Goal: Information Seeking & Learning: Check status

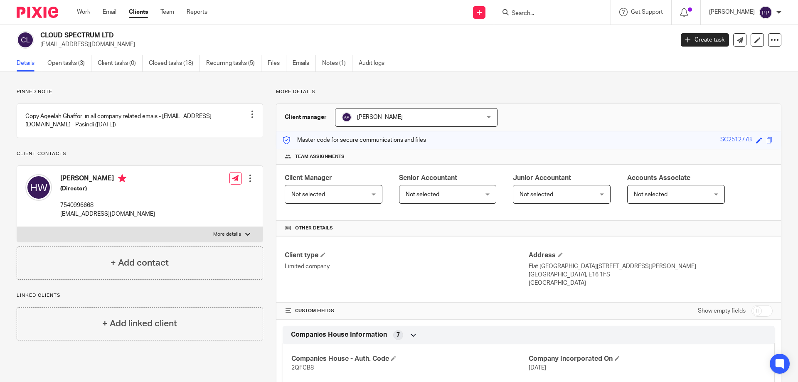
click at [526, 13] on input "Search" at bounding box center [548, 13] width 75 height 7
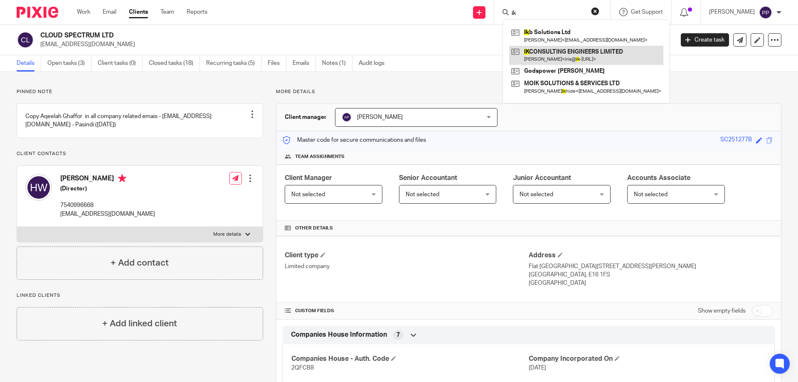
type input "ik"
click at [551, 60] on link at bounding box center [586, 55] width 154 height 19
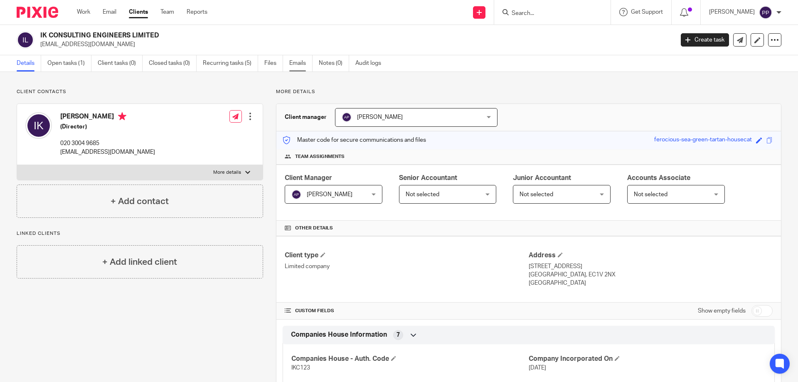
click at [302, 66] on link "Emails" at bounding box center [300, 63] width 23 height 16
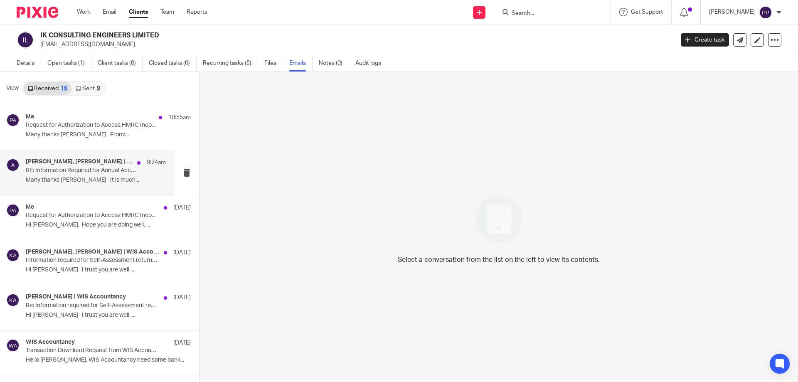
scroll to position [151, 0]
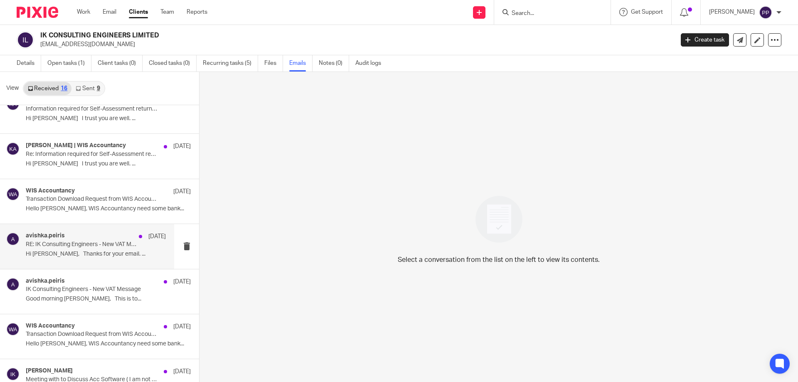
click at [110, 257] on p "Hi Iris, Thanks for your email. ..." at bounding box center [96, 254] width 140 height 7
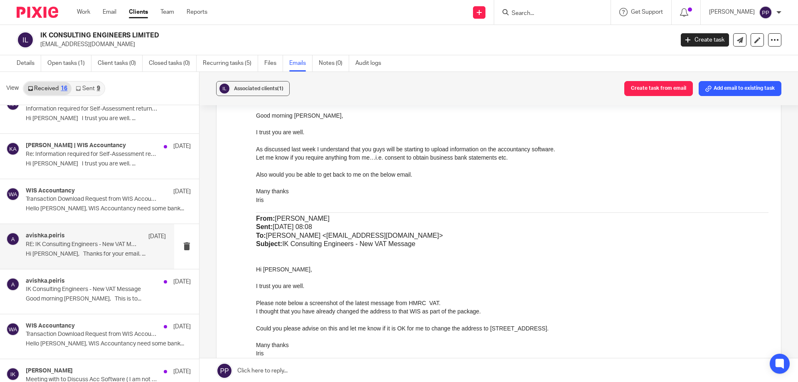
scroll to position [914, 0]
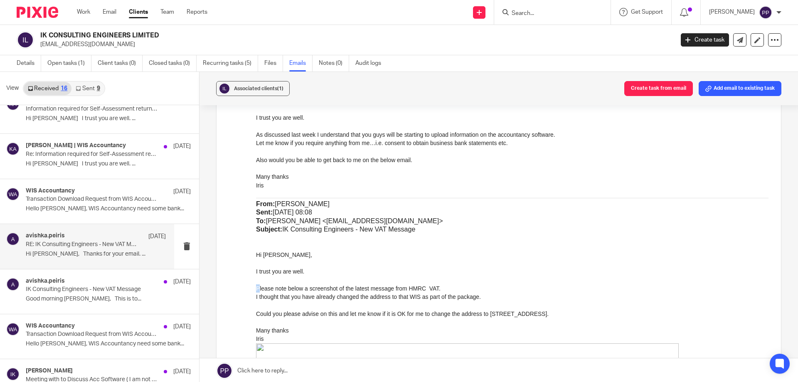
drag, startPoint x: 257, startPoint y: 288, endPoint x: 476, endPoint y: 283, distance: 219.1
click at [474, 278] on p at bounding box center [512, 280] width 512 height 8
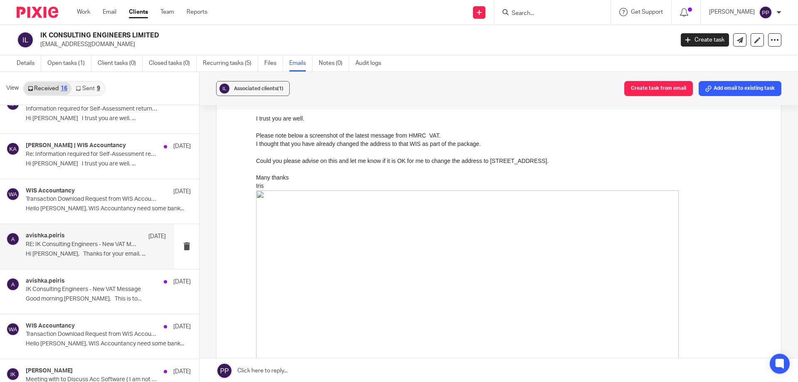
scroll to position [1081, 0]
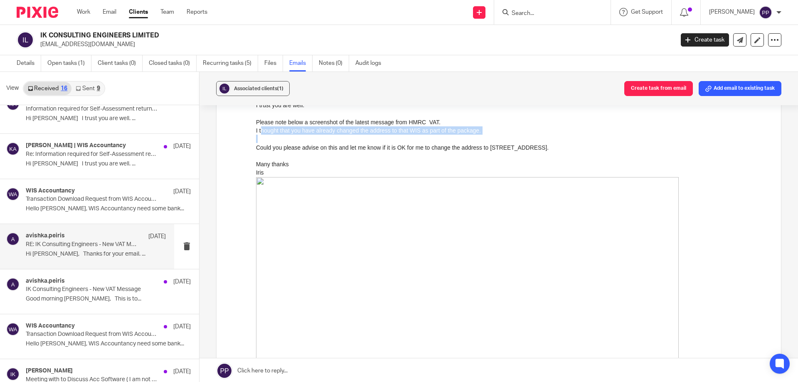
drag, startPoint x: 261, startPoint y: 132, endPoint x: 374, endPoint y: 138, distance: 113.2
click at [352, 152] on p at bounding box center [512, 156] width 512 height 8
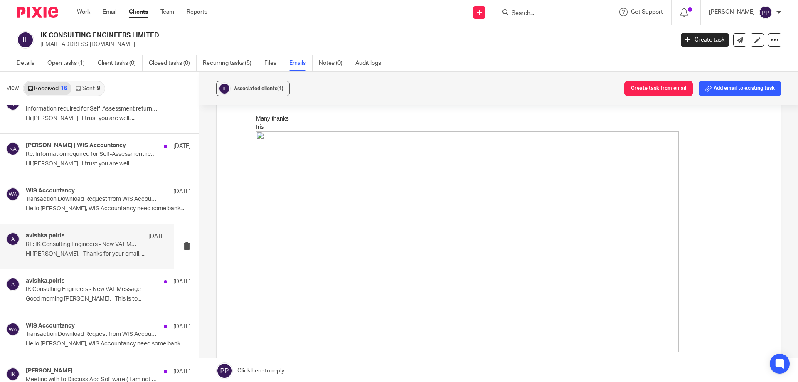
scroll to position [1122, 0]
click at [366, 266] on img at bounding box center [467, 245] width 423 height 221
click at [275, 156] on img at bounding box center [467, 245] width 423 height 221
click at [263, 139] on img at bounding box center [467, 245] width 423 height 221
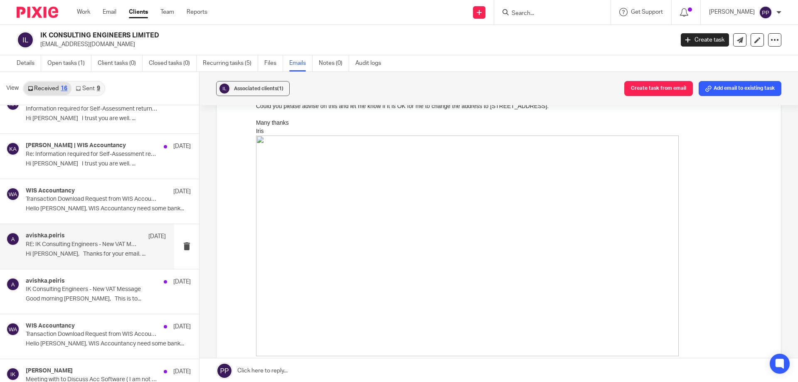
drag, startPoint x: 263, startPoint y: 139, endPoint x: 400, endPoint y: 200, distance: 150.2
click at [268, 142] on img at bounding box center [467, 245] width 423 height 221
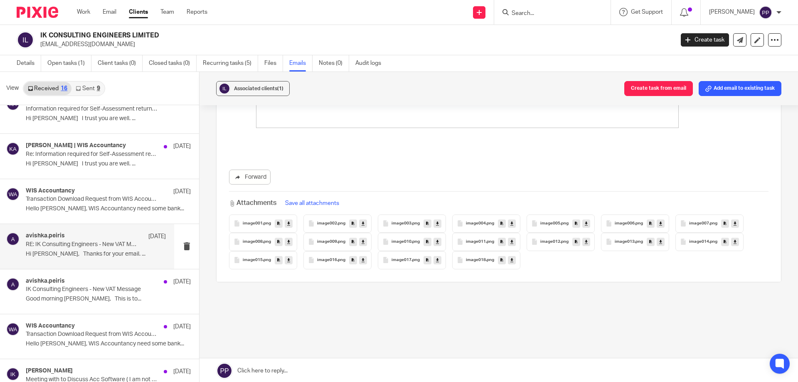
click at [476, 258] on span "image018" at bounding box center [476, 260] width 20 height 5
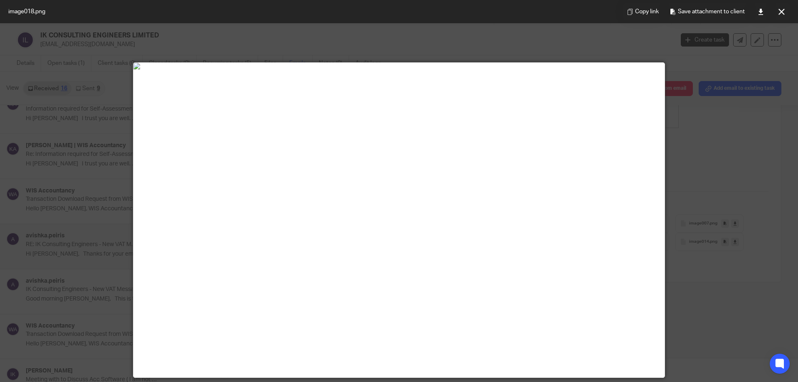
click at [738, 147] on div at bounding box center [399, 191] width 798 height 382
click at [7, 200] on div at bounding box center [399, 191] width 798 height 382
drag, startPoint x: 11, startPoint y: 56, endPoint x: 343, endPoint y: 91, distance: 333.5
click at [14, 55] on div at bounding box center [399, 191] width 798 height 382
click at [786, 12] on button at bounding box center [781, 11] width 17 height 17
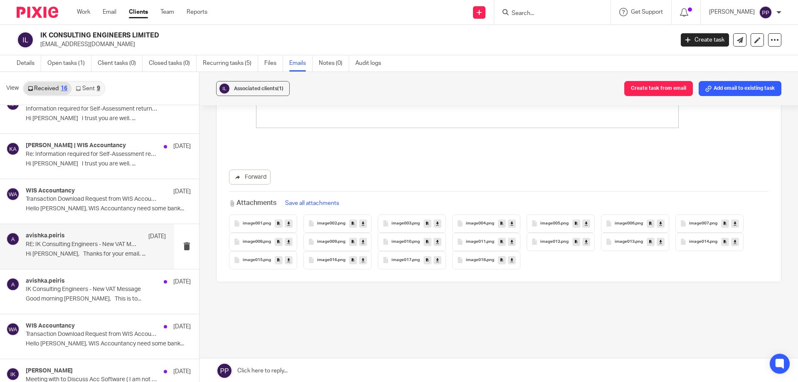
scroll to position [1, 0]
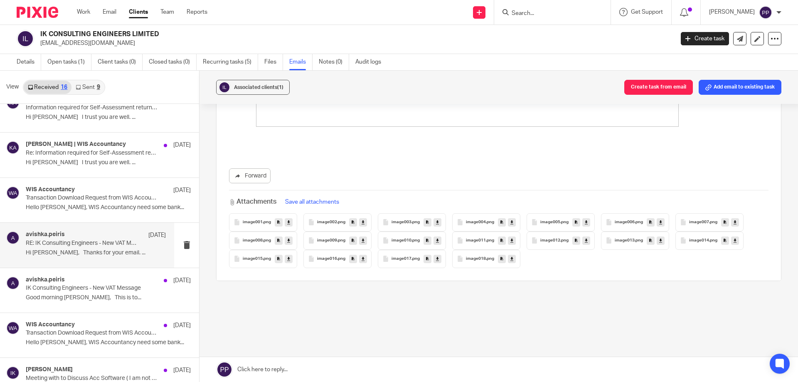
click at [397, 256] on span "image017" at bounding box center [402, 258] width 20 height 5
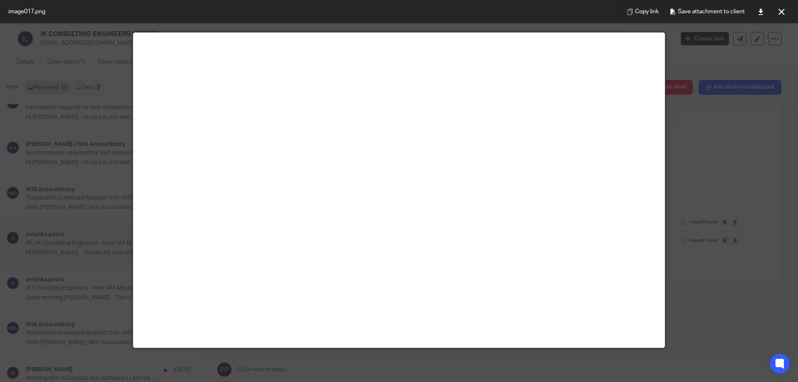
scroll to position [0, 0]
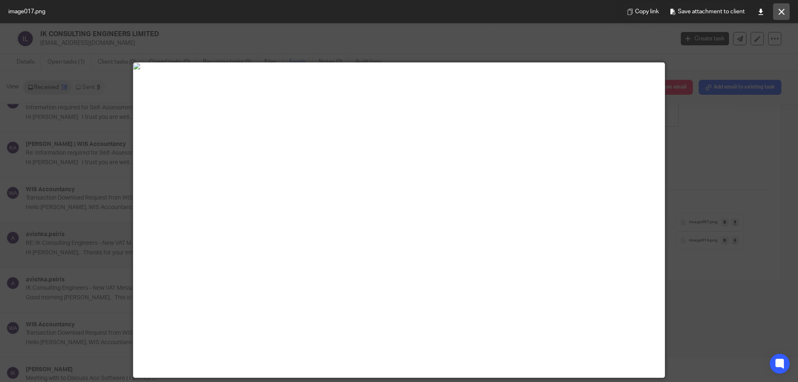
click at [782, 12] on icon at bounding box center [781, 12] width 6 height 6
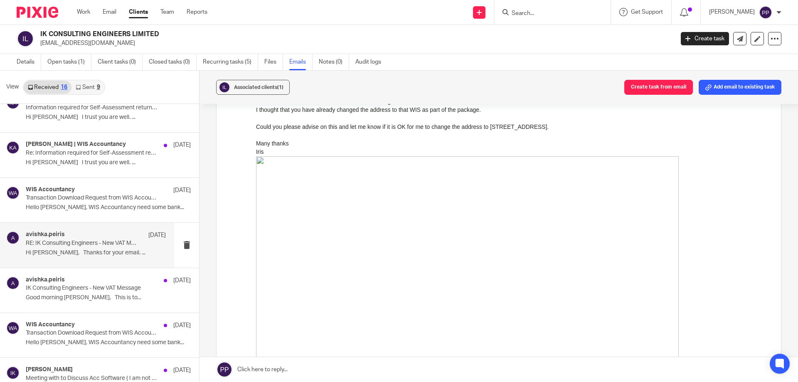
scroll to position [1059, 0]
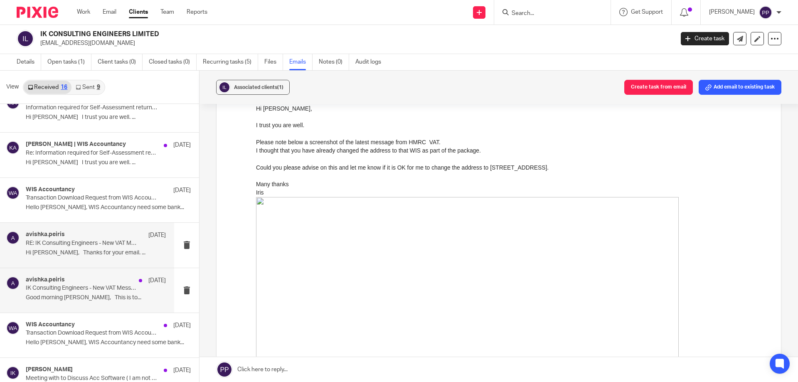
click at [78, 299] on p "Good morning Avishka, This is to..." at bounding box center [96, 297] width 140 height 7
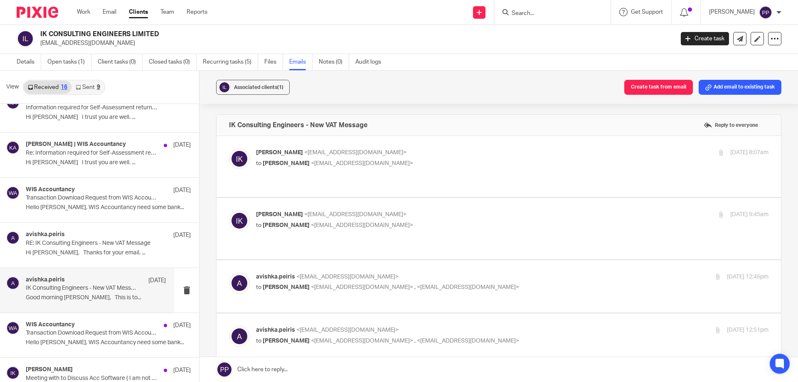
scroll to position [0, 0]
click at [320, 177] on label at bounding box center [499, 166] width 564 height 61
click at [229, 148] on input "checkbox" at bounding box center [229, 148] width 0 height 0
checkbox input "true"
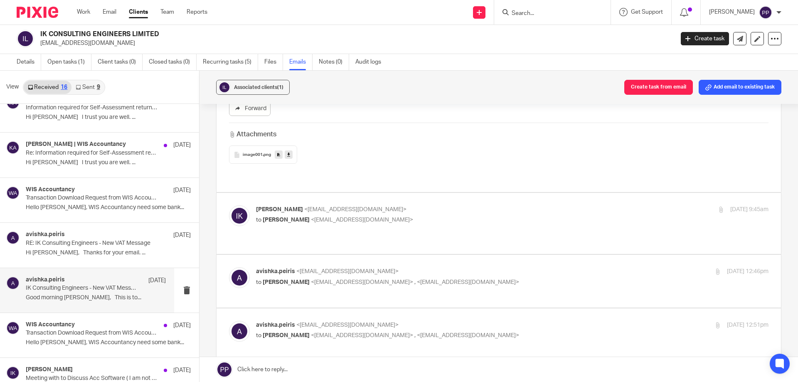
scroll to position [457, 0]
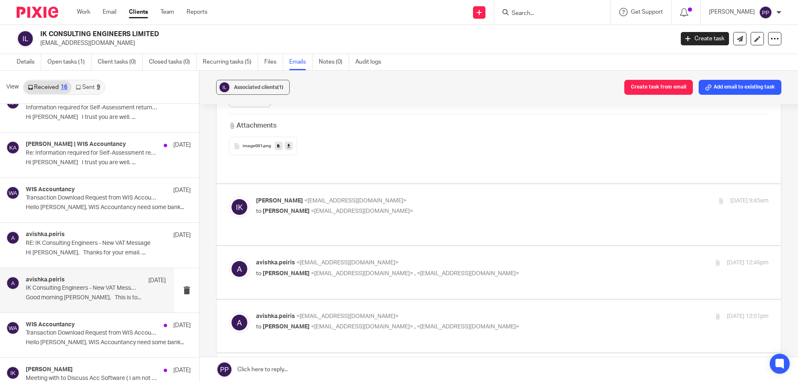
click at [354, 210] on div "Iris Kalaci <iris@ik-ce.com> to Avishka Peiris <avishka.peiris@wis-accountancy.…" at bounding box center [498, 215] width 539 height 36
click at [361, 226] on label at bounding box center [499, 214] width 564 height 61
click at [229, 197] on input "checkbox" at bounding box center [229, 196] width 0 height 0
checkbox input "true"
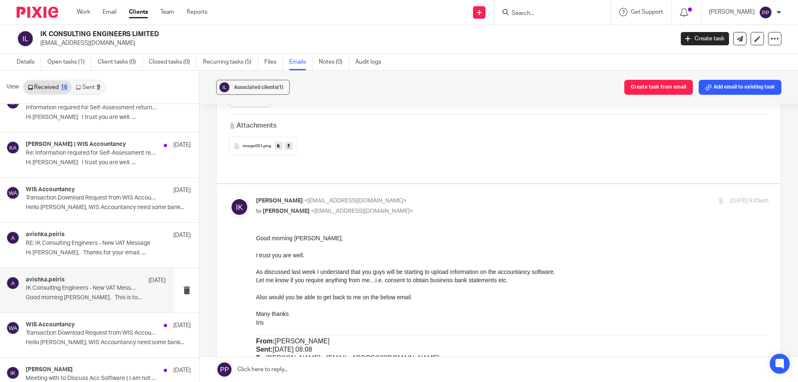
scroll to position [499, 0]
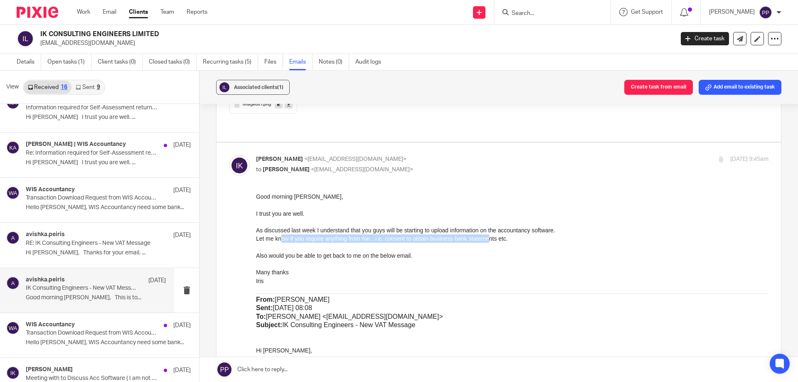
drag, startPoint x: 281, startPoint y: 237, endPoint x: 487, endPoint y: 241, distance: 206.2
click at [487, 241] on p "Let me know if you require anything from me…i.e. consent to obtain business ban…" at bounding box center [512, 238] width 512 height 8
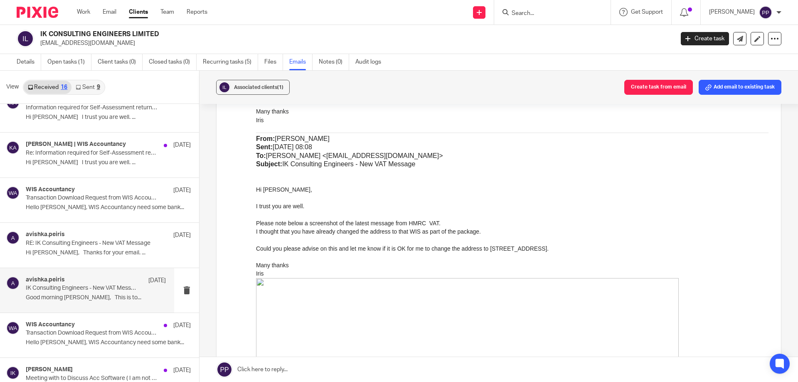
scroll to position [665, 0]
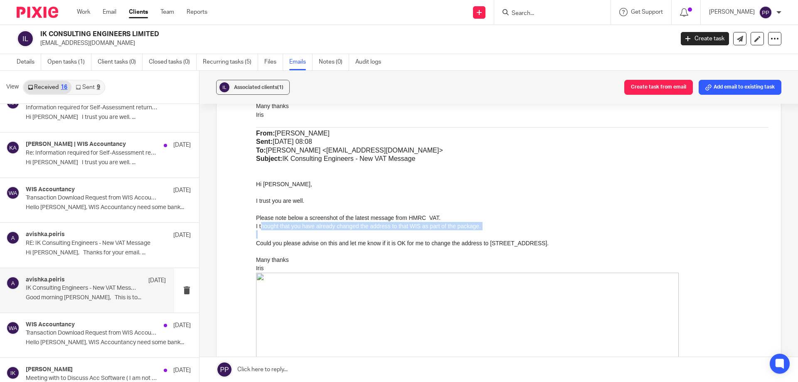
drag, startPoint x: 261, startPoint y: 227, endPoint x: 489, endPoint y: 232, distance: 228.2
click at [489, 232] on div "Good morning Avishka, I trust you are well. As discussed last week I understand…" at bounding box center [512, 272] width 512 height 492
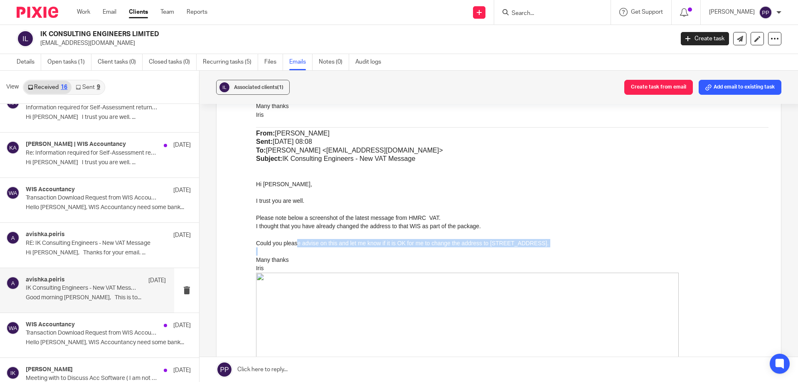
drag, startPoint x: 296, startPoint y: 244, endPoint x: 675, endPoint y: 249, distance: 379.5
click at [725, 250] on div "Good morning Avishka, I trust you are well. As discussed last week I understand…" at bounding box center [512, 272] width 512 height 492
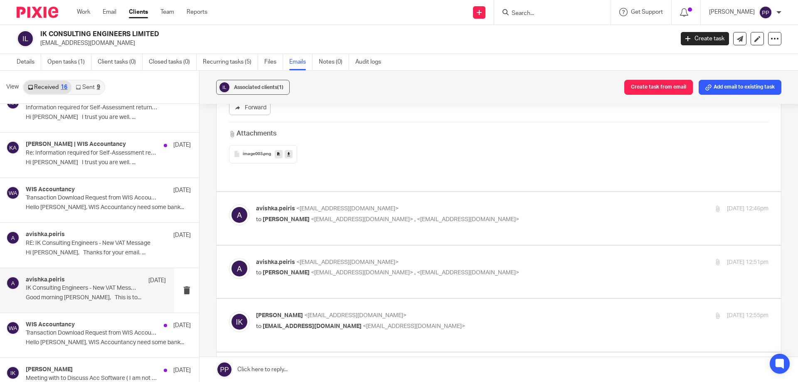
scroll to position [1122, 0]
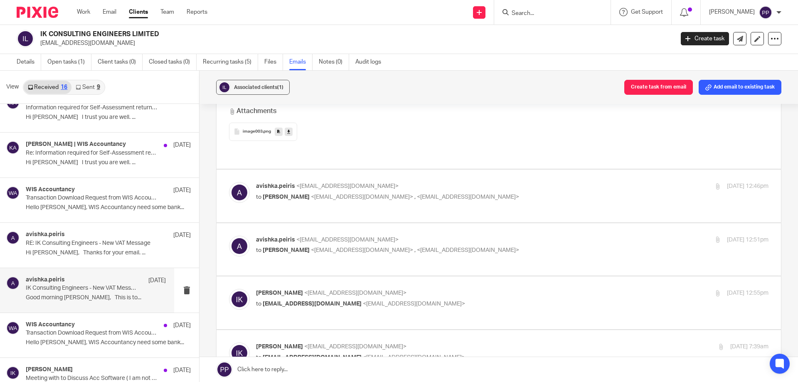
click at [344, 197] on label at bounding box center [499, 196] width 564 height 53
click at [229, 182] on input "checkbox" at bounding box center [229, 182] width 0 height 0
checkbox input "true"
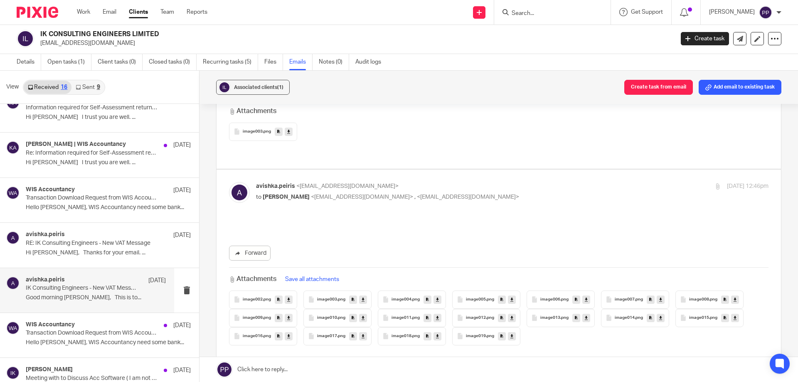
scroll to position [0, 0]
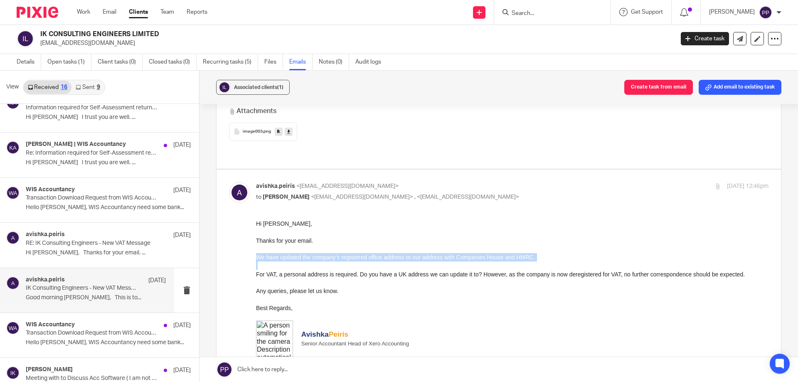
drag, startPoint x: 256, startPoint y: 256, endPoint x: 505, endPoint y: 262, distance: 248.6
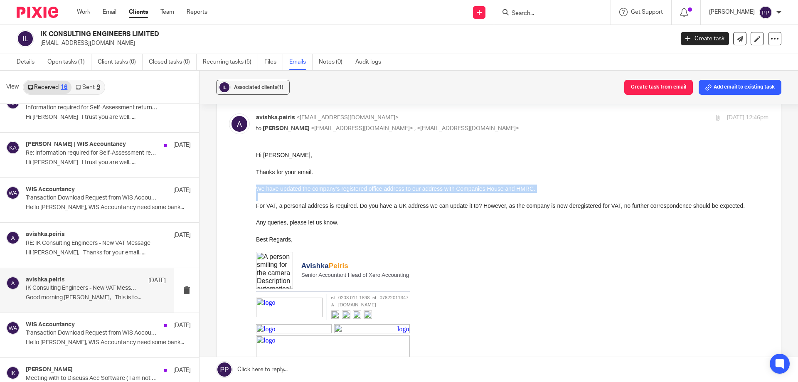
scroll to position [1205, 0]
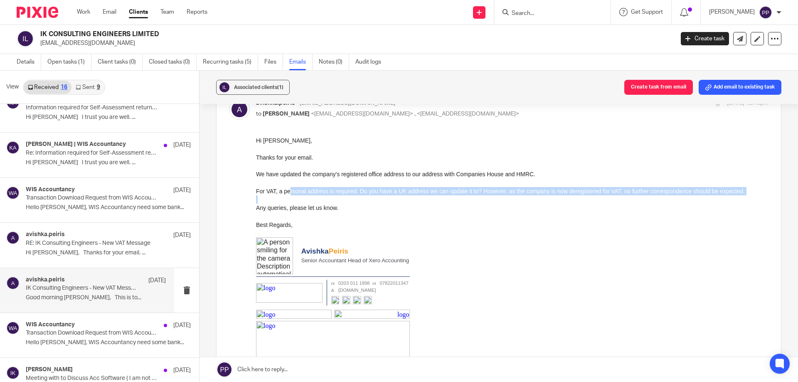
drag, startPoint x: 284, startPoint y: 194, endPoint x: 373, endPoint y: 200, distance: 89.2
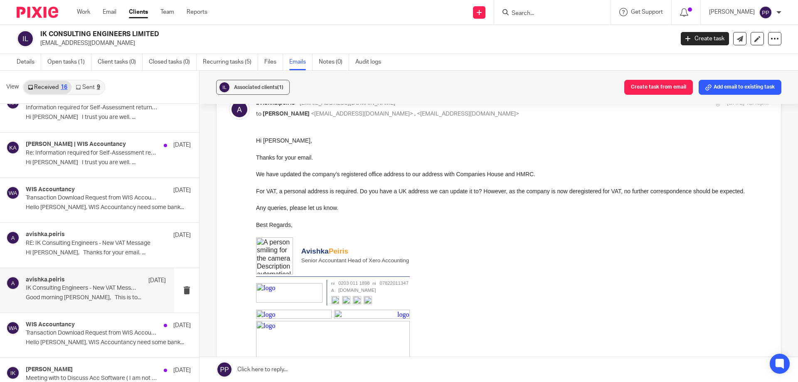
click at [520, 213] on p at bounding box center [512, 216] width 512 height 8
drag, startPoint x: 485, startPoint y: 191, endPoint x: 534, endPoint y: 201, distance: 49.6
click at [592, 220] on p "Best Regards," at bounding box center [512, 224] width 512 height 8
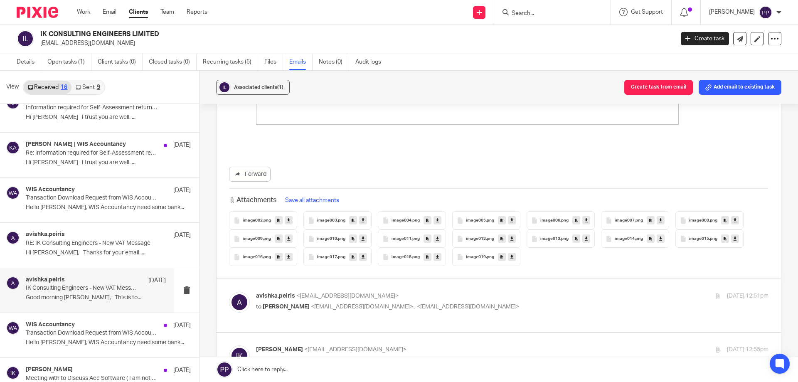
scroll to position [1995, 0]
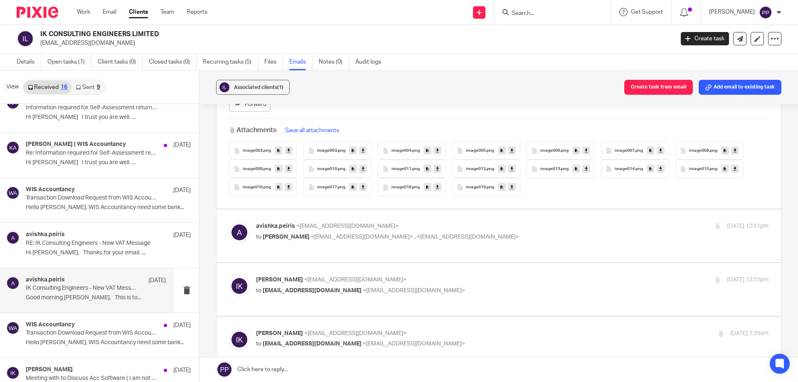
click at [392, 227] on div "avishka.peiris <avishka.peiris@wis-accountancy.co.uk> to Iris Kalaci <iris@ik-c…" at bounding box center [498, 236] width 539 height 28
click at [365, 237] on label at bounding box center [499, 235] width 564 height 53
click at [229, 222] on input "checkbox" at bounding box center [229, 222] width 0 height 0
checkbox input "true"
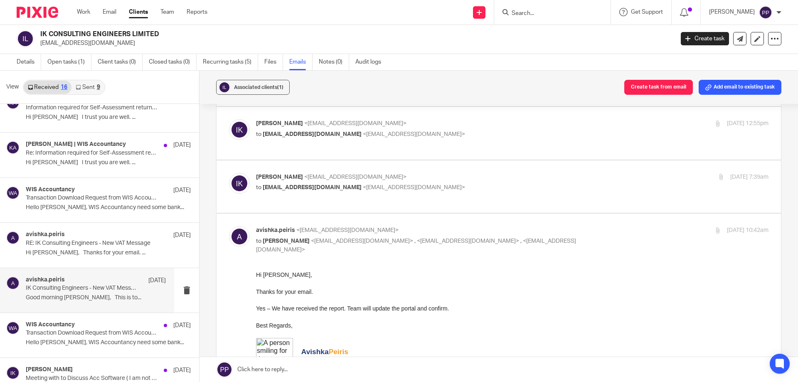
scroll to position [3117, 0]
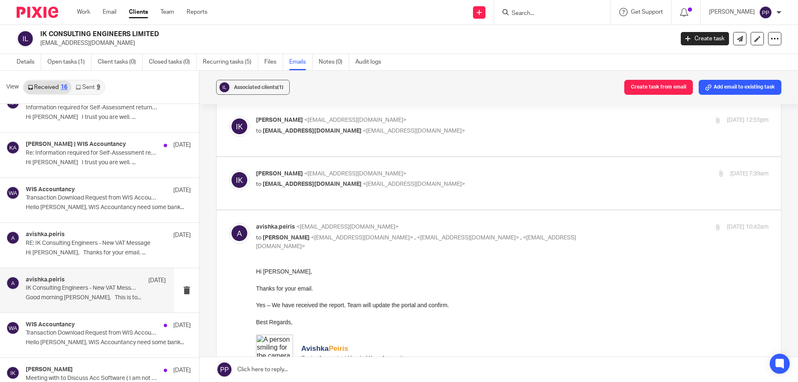
click at [345, 124] on div "Iris Kalaci <iris@ik-ce.com> to avishka.peiris@wis-accountancy.co.uk <avishka.p…" at bounding box center [498, 130] width 539 height 28
click at [338, 134] on label at bounding box center [499, 129] width 564 height 53
click at [229, 116] on input "checkbox" at bounding box center [229, 116] width 0 height 0
checkbox input "true"
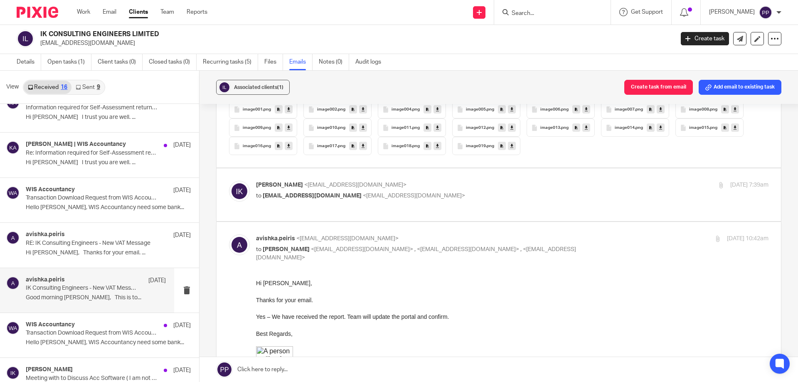
scroll to position [4115, 0]
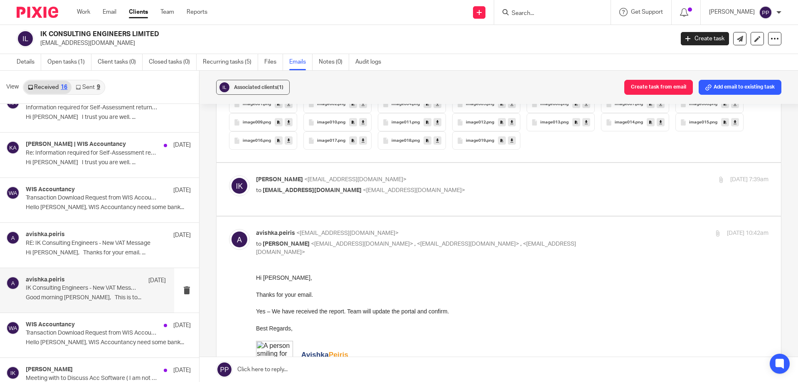
click at [337, 186] on div "Iris Kalaci <iris@ik-ce.com> to avishka.peiris@wis-accountancy.co.uk <avishka.p…" at bounding box center [498, 189] width 539 height 28
click at [333, 187] on label at bounding box center [499, 189] width 564 height 53
click at [229, 175] on input "checkbox" at bounding box center [229, 175] width 0 height 0
checkbox input "true"
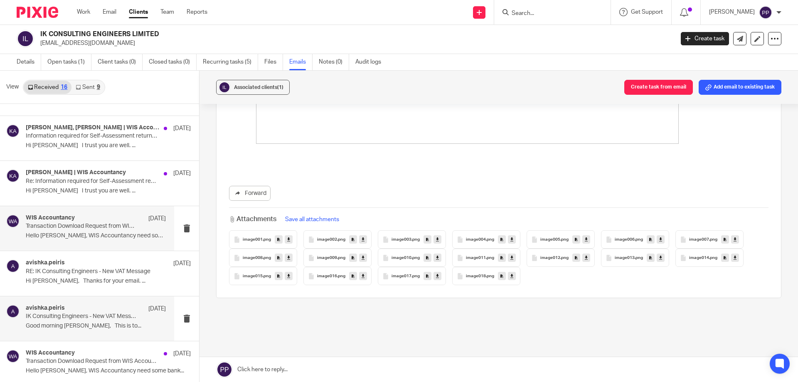
scroll to position [110, 0]
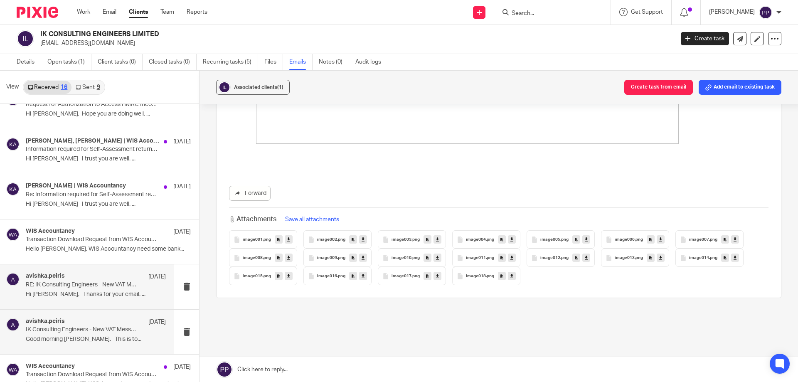
click at [53, 287] on p "RE: IK Consulting Engineers - New VAT Message" at bounding box center [82, 284] width 112 height 7
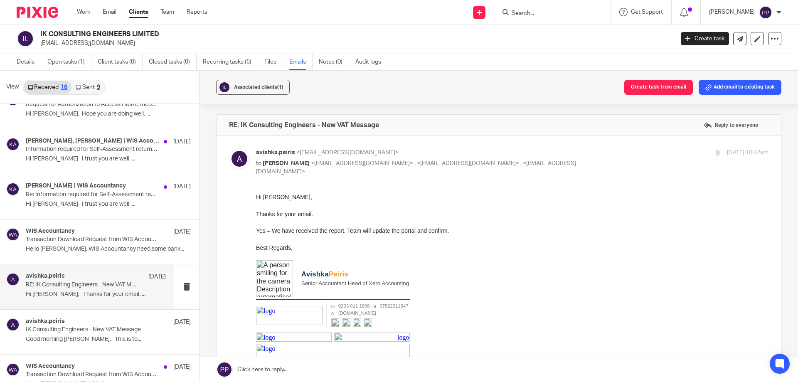
scroll to position [0, 0]
click at [73, 239] on p "Transaction Download Request from WIS Accountancy" at bounding box center [82, 239] width 112 height 7
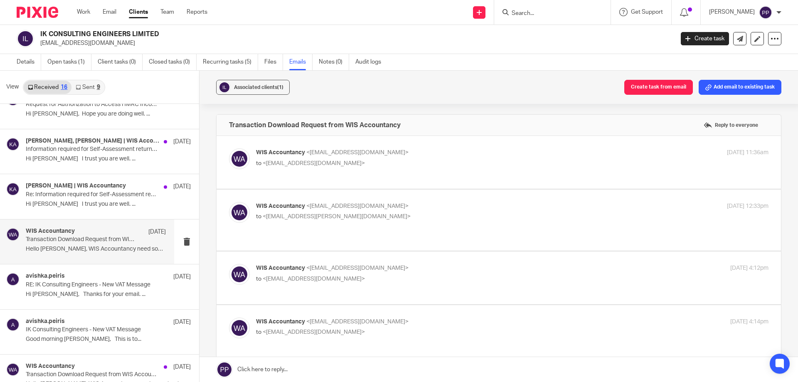
click at [325, 179] on label at bounding box center [499, 162] width 564 height 53
click at [229, 148] on input "checkbox" at bounding box center [229, 148] width 0 height 0
checkbox input "true"
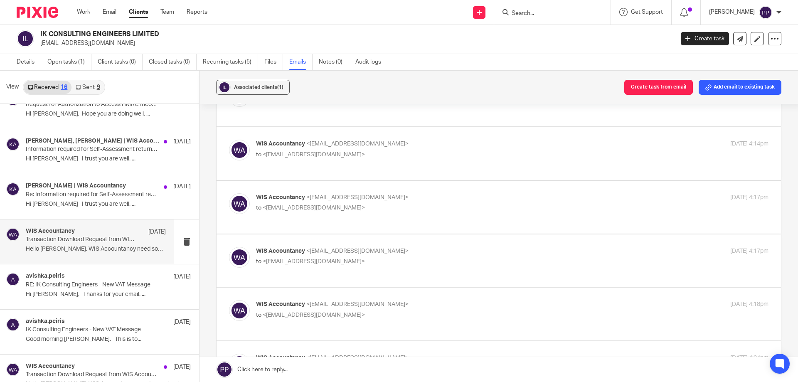
scroll to position [707, 0]
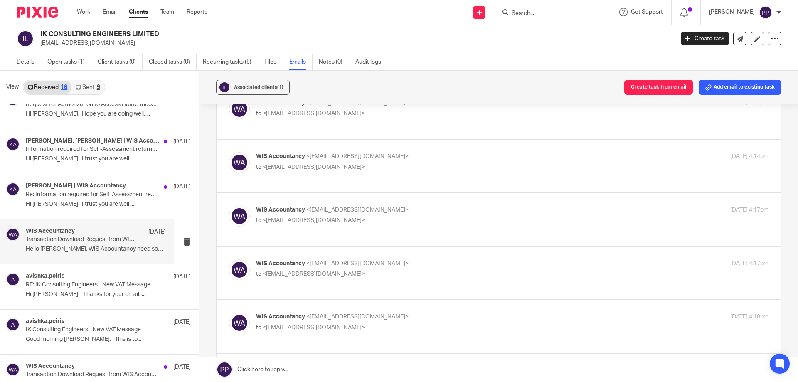
click at [343, 231] on label at bounding box center [499, 219] width 564 height 53
click at [229, 206] on input "checkbox" at bounding box center [229, 205] width 0 height 0
checkbox input "true"
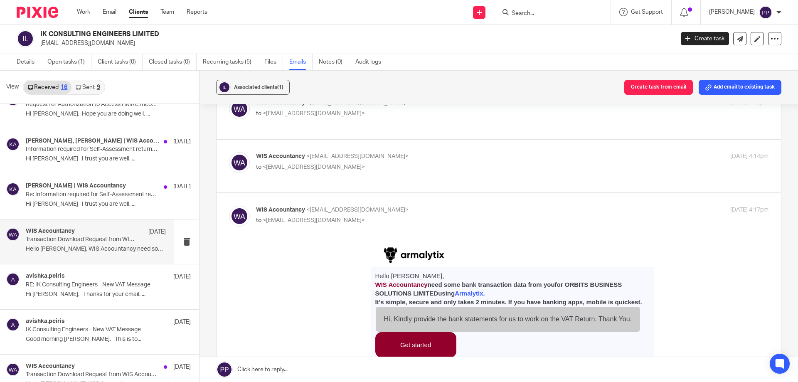
scroll to position [0, 0]
click at [37, 148] on p "Information required for Self-Assessment return 2024/25 – IK CONSULTING ENGINEE…" at bounding box center [82, 149] width 112 height 7
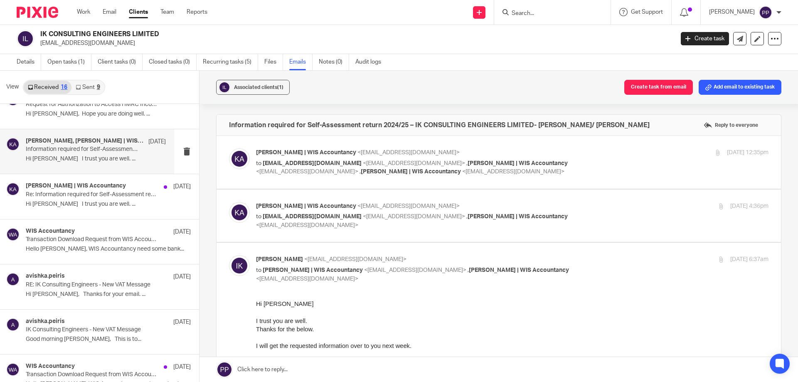
click at [462, 176] on p "to iris@ik-ce.com <iris@ik-ce.com> , Avishka Peiris | WIS Accountancy <avishka.…" at bounding box center [427, 167] width 342 height 17
checkbox input "true"
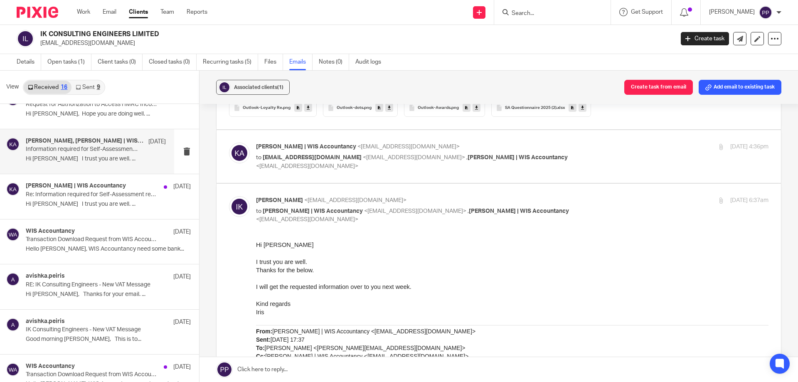
scroll to position [873, 0]
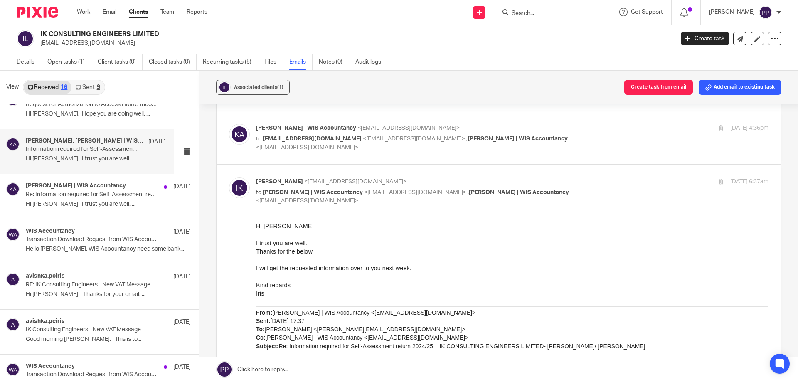
click at [418, 152] on label at bounding box center [499, 137] width 564 height 53
click at [229, 124] on input "checkbox" at bounding box center [229, 123] width 0 height 0
checkbox input "true"
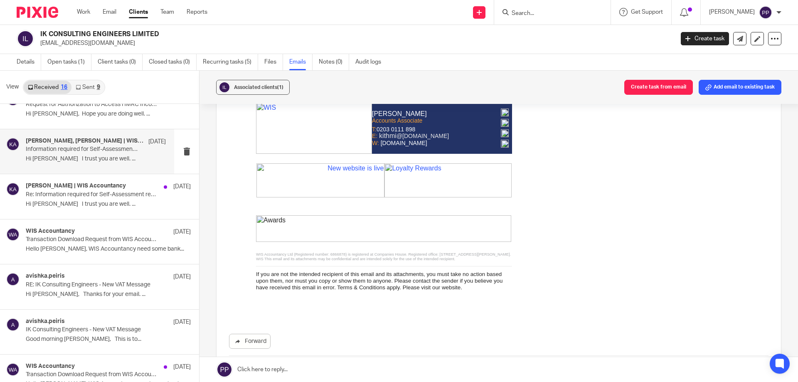
scroll to position [2849, 0]
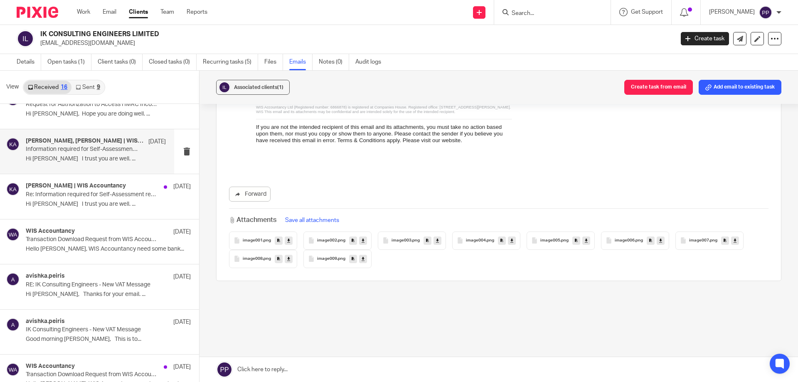
click at [609, 345] on div "Associated clients (1) Create task from email Add email to existing task Inform…" at bounding box center [499, 226] width 599 height 311
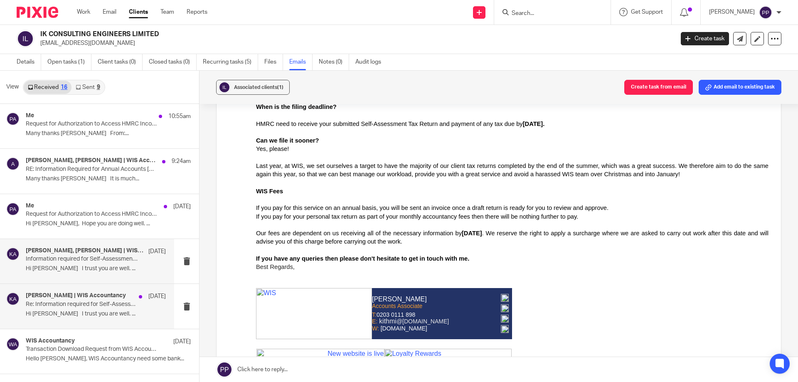
scroll to position [0, 0]
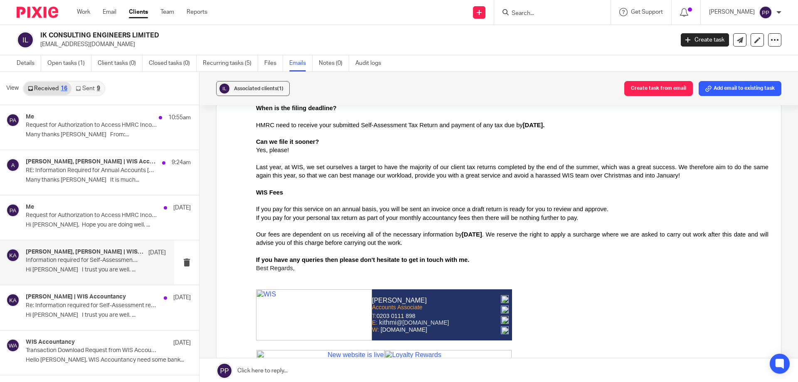
click at [85, 90] on link "Sent 9" at bounding box center [87, 88] width 32 height 13
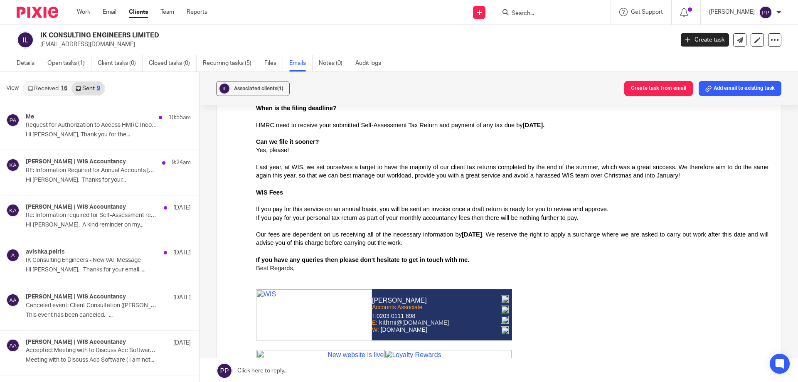
scroll to position [1, 0]
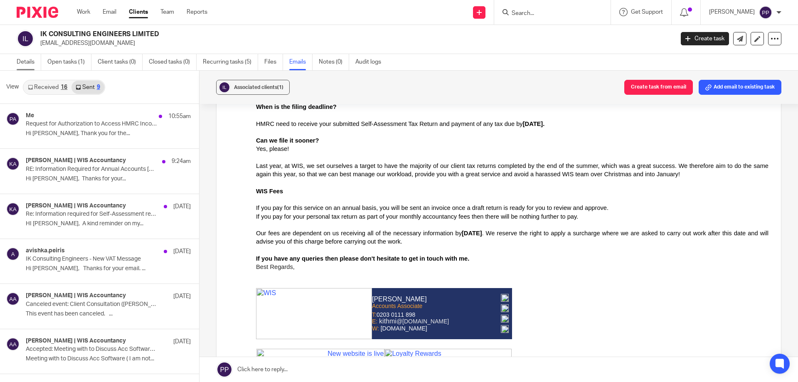
click at [34, 58] on link "Details" at bounding box center [29, 62] width 25 height 16
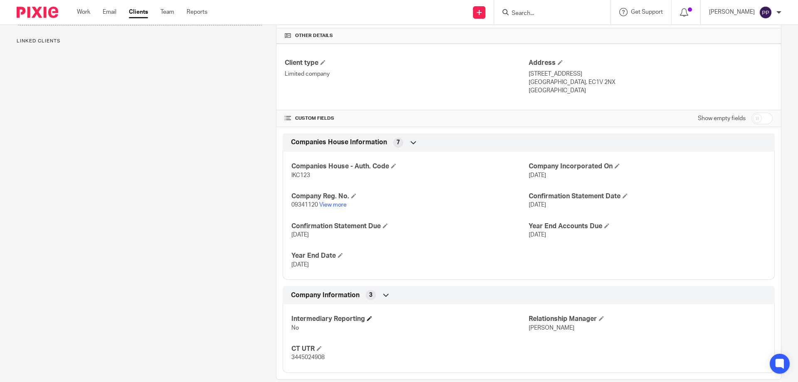
scroll to position [207, 0]
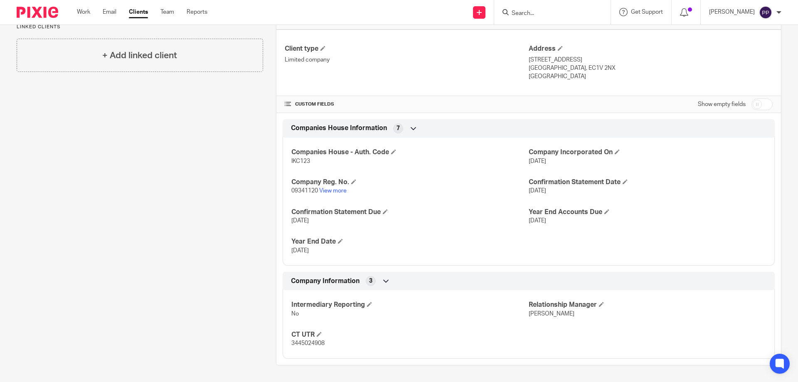
click at [536, 15] on input "Search" at bounding box center [548, 13] width 75 height 7
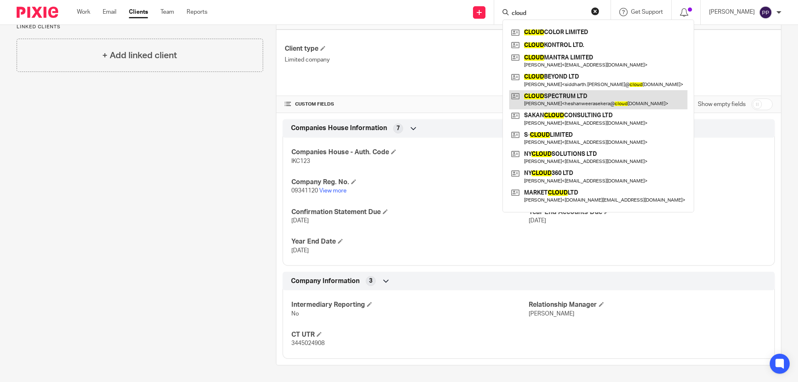
type input "cloud"
click at [574, 98] on link at bounding box center [598, 99] width 178 height 19
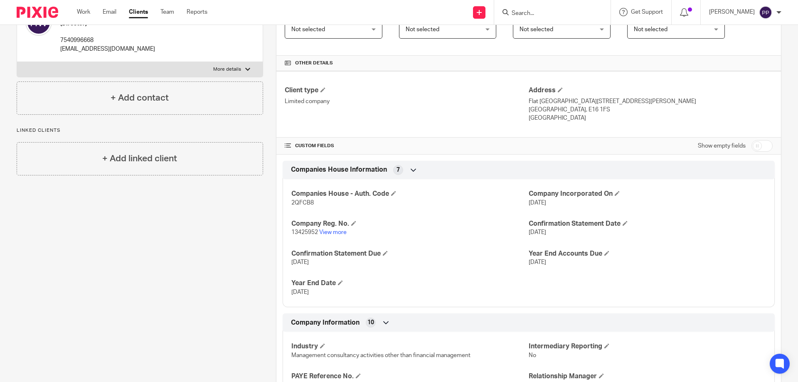
scroll to position [166, 0]
click at [335, 229] on link "View more" at bounding box center [332, 231] width 27 height 6
